Goal: Check status: Check status

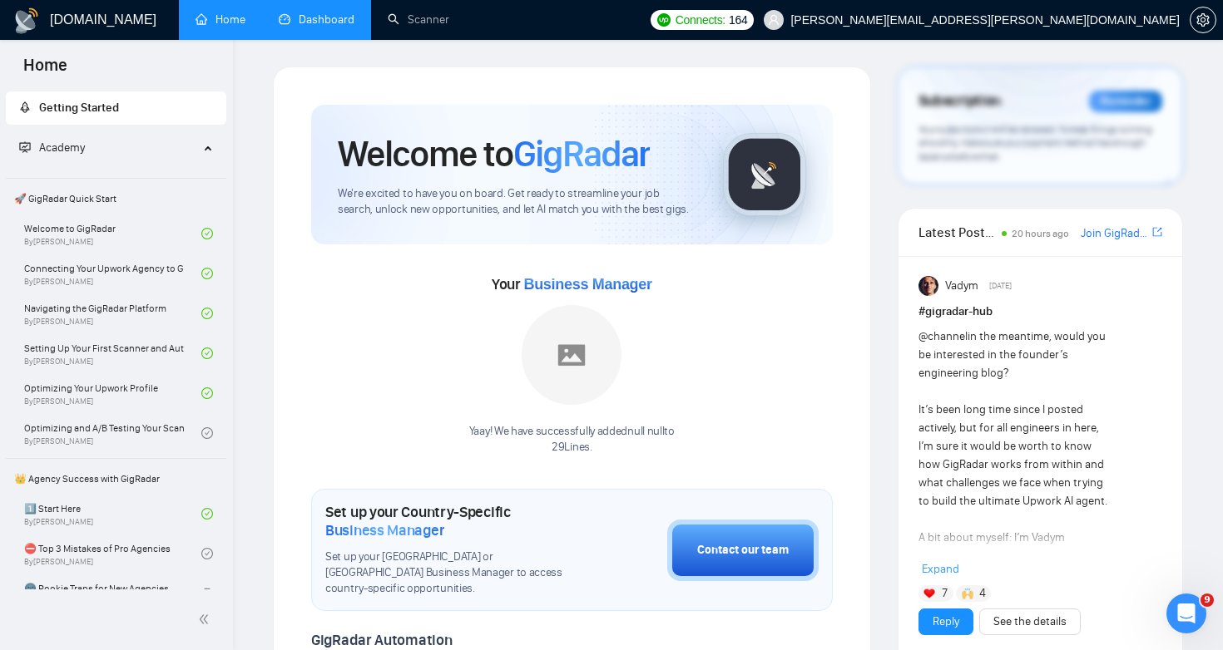
click at [320, 27] on link "Dashboard" at bounding box center [317, 19] width 76 height 14
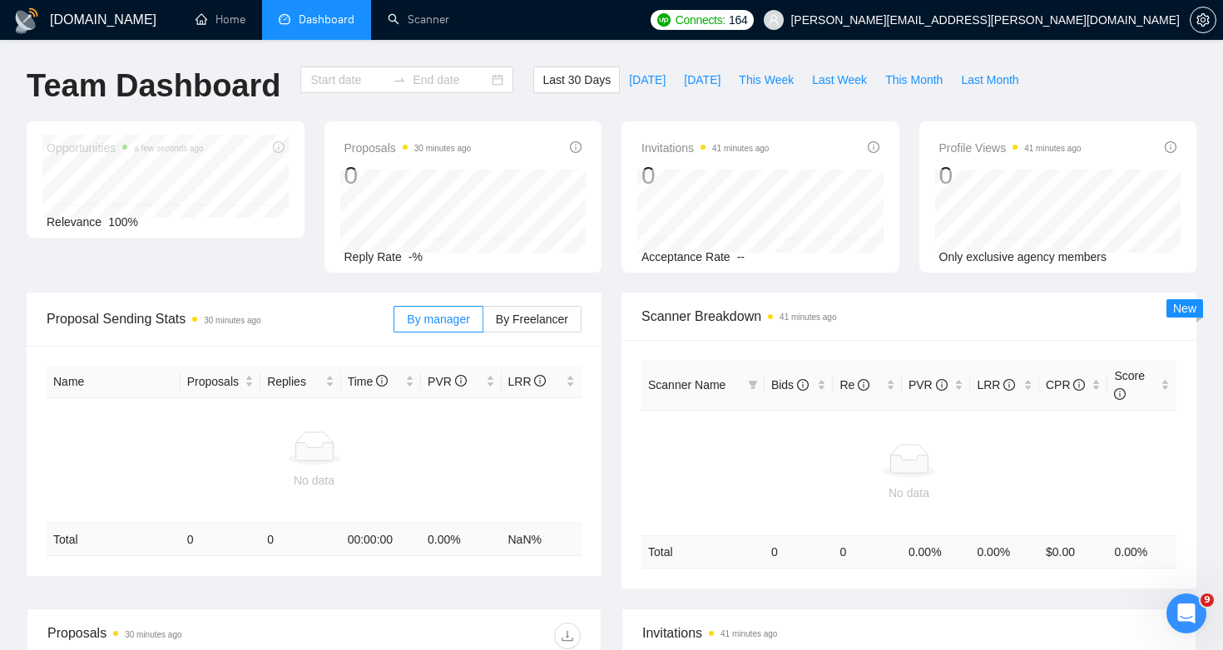
type input "[DATE]"
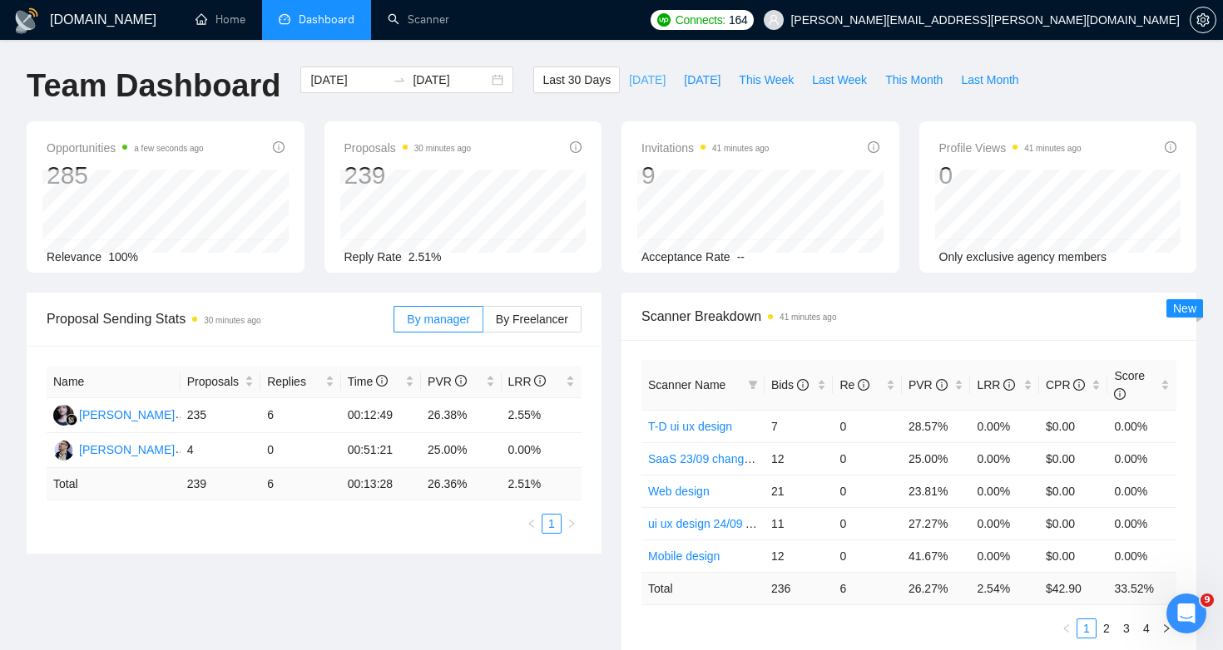
click at [640, 77] on span "[DATE]" at bounding box center [647, 80] width 37 height 18
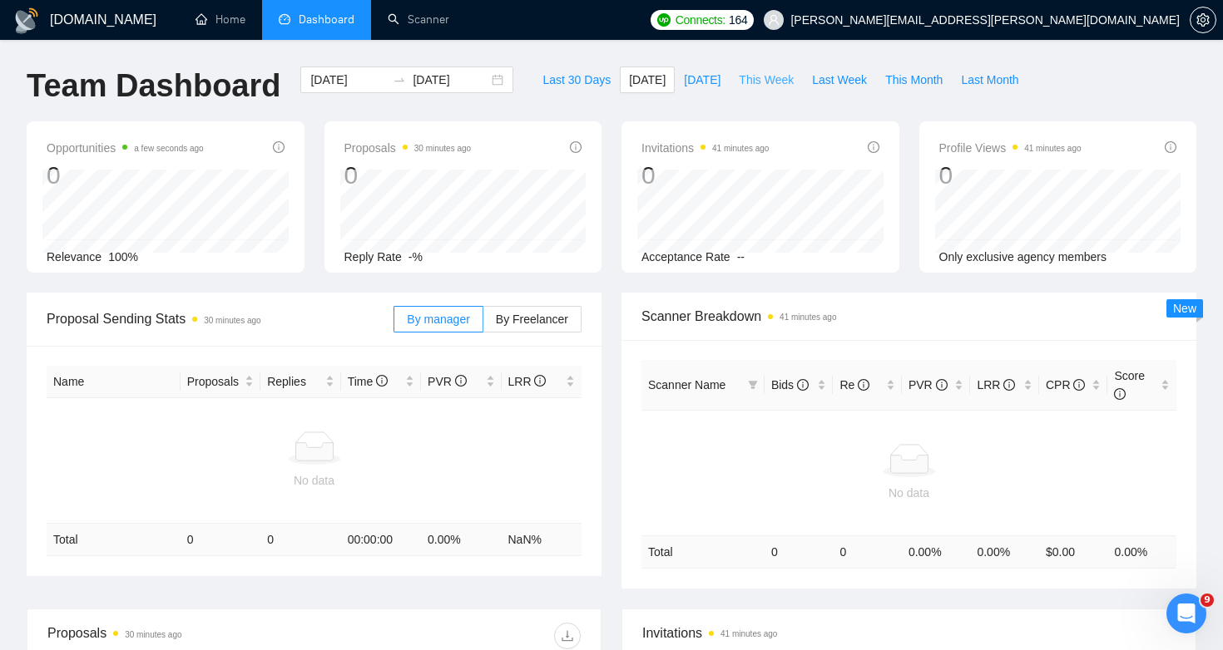
click at [779, 88] on span "This Week" at bounding box center [766, 80] width 55 height 18
type input "[DATE]"
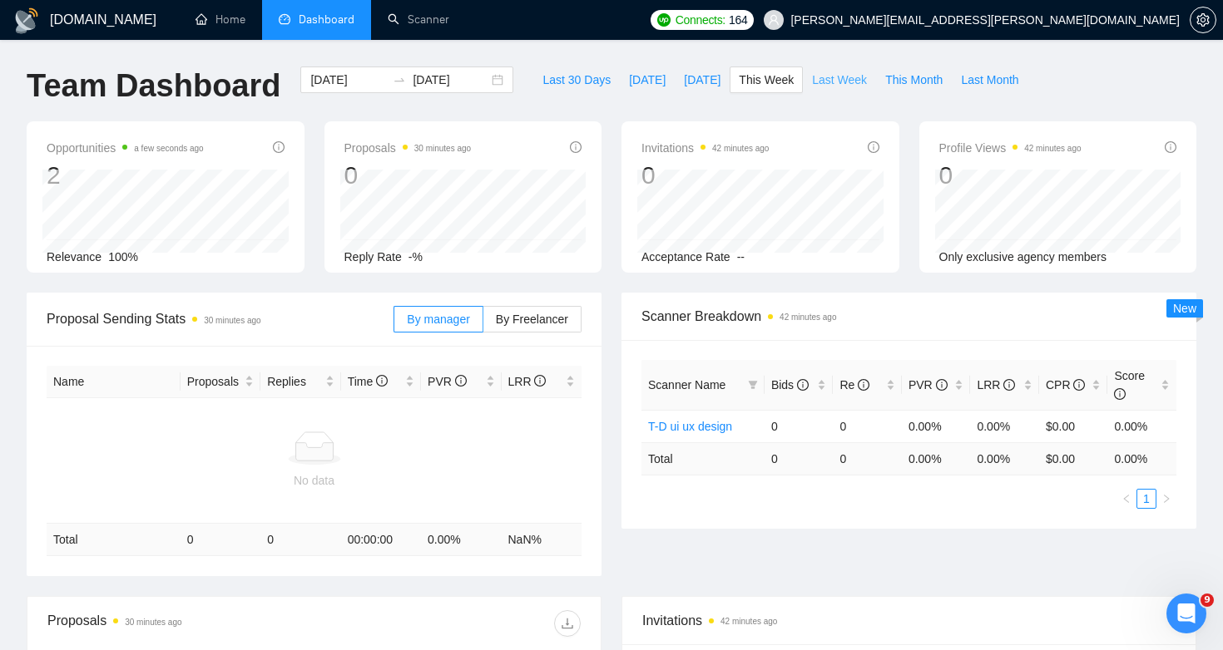
click at [820, 87] on span "Last Week" at bounding box center [839, 80] width 55 height 18
type input "[DATE]"
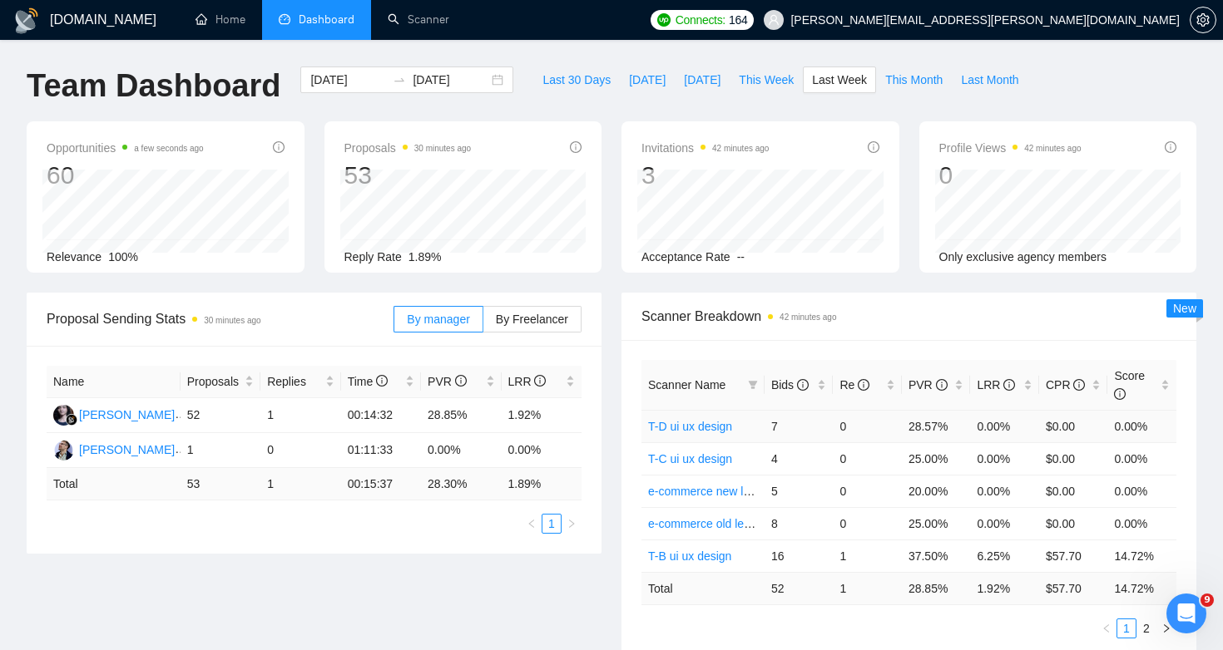
scroll to position [52, 0]
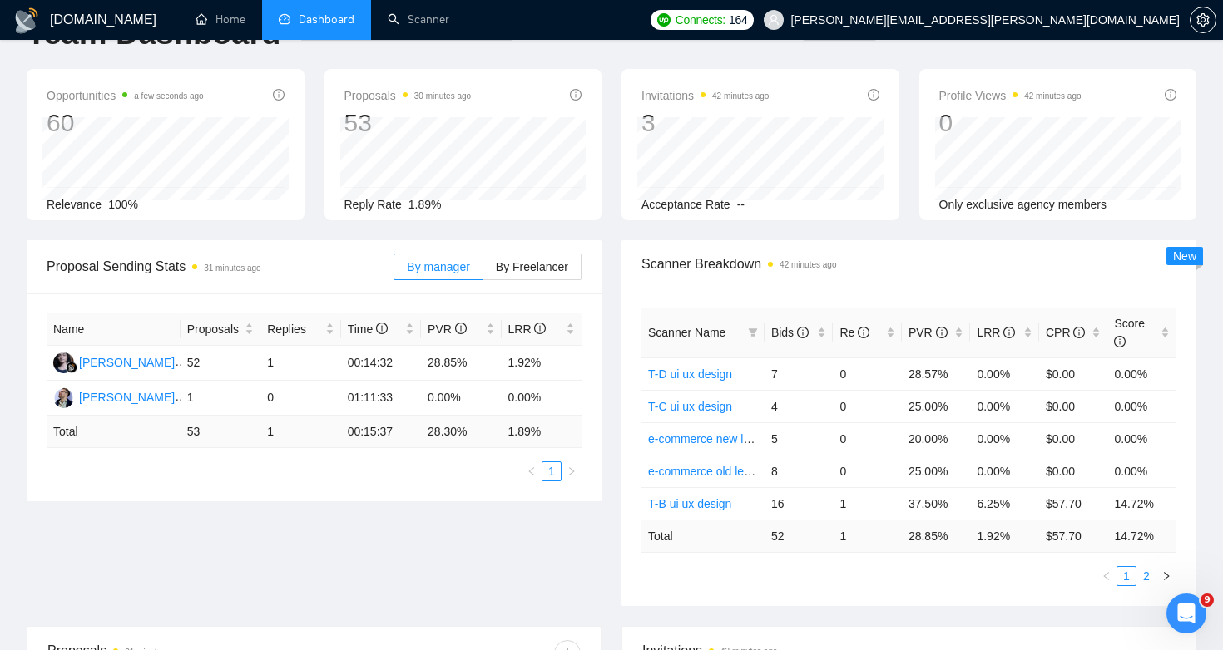
click at [1141, 578] on link "2" at bounding box center [1146, 576] width 18 height 18
